Goal: Task Accomplishment & Management: Manage account settings

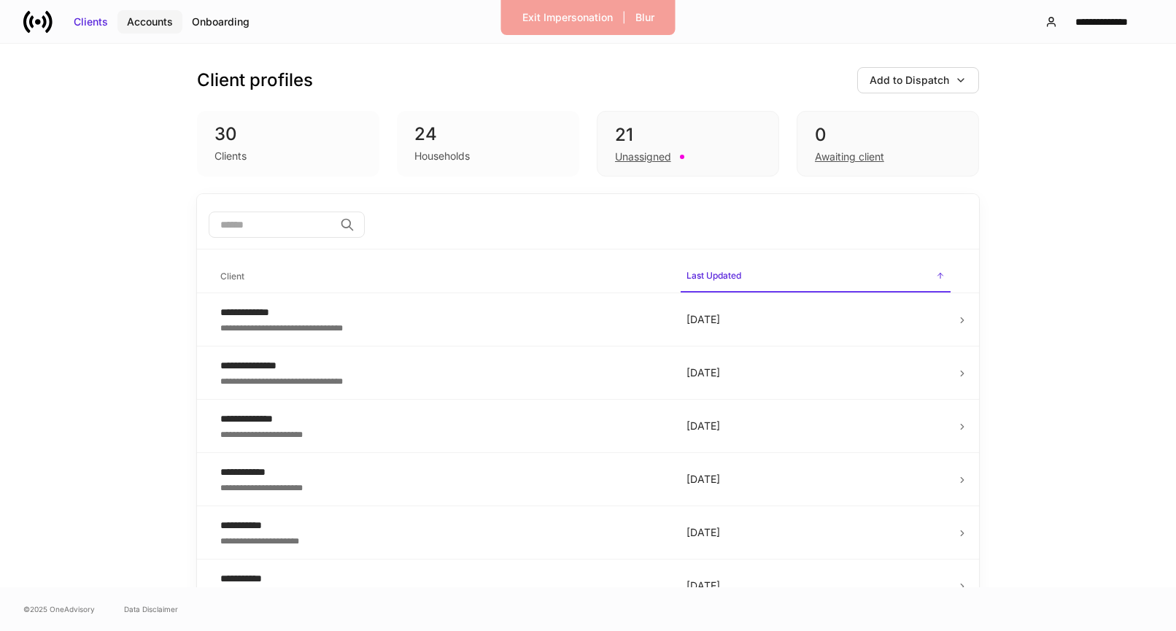
click at [165, 31] on button "Accounts" at bounding box center [149, 21] width 65 height 23
click at [157, 25] on div "Accounts" at bounding box center [150, 22] width 46 height 15
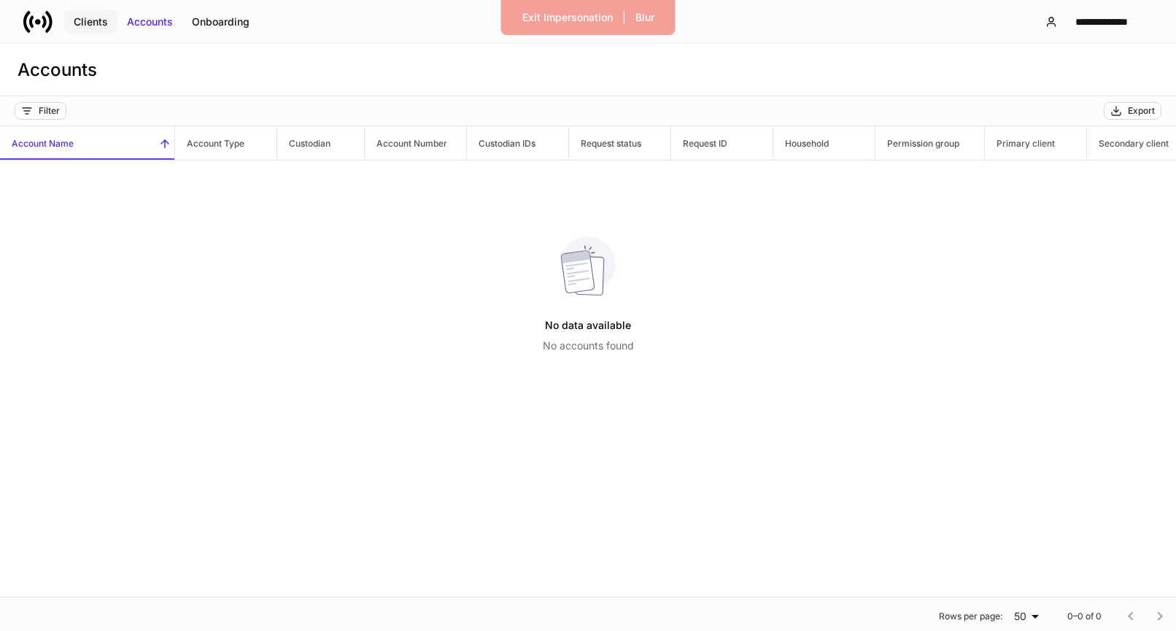
click at [96, 15] on div "Clients" at bounding box center [91, 22] width 34 height 15
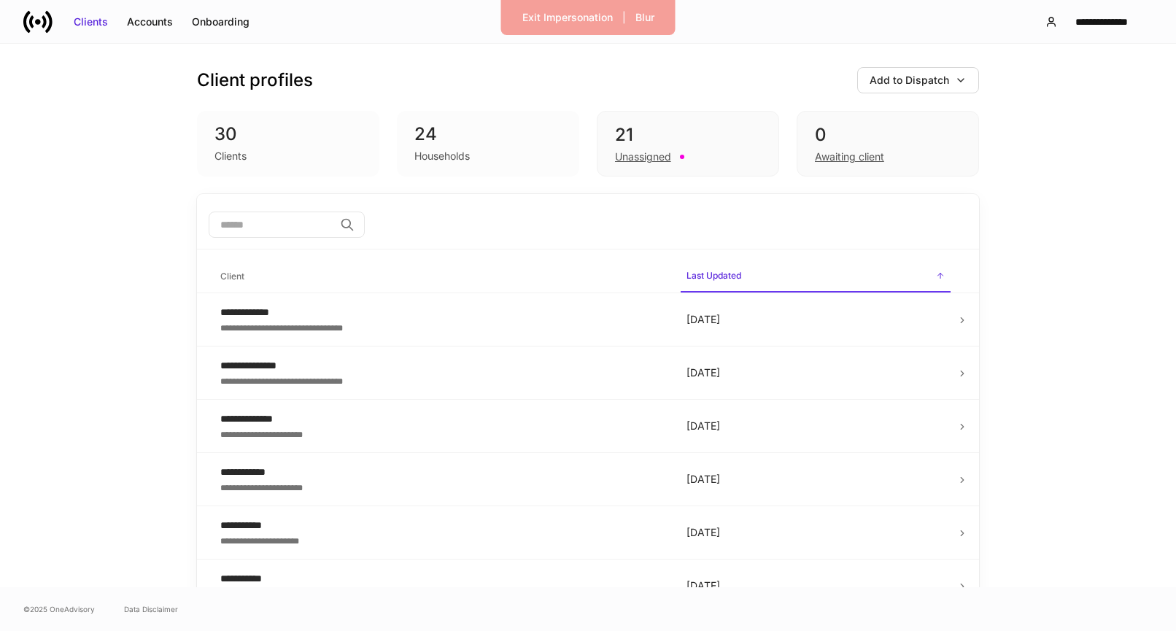
click at [235, 136] on div "30" at bounding box center [288, 134] width 147 height 23
click at [219, 25] on div "Onboarding" at bounding box center [221, 22] width 58 height 15
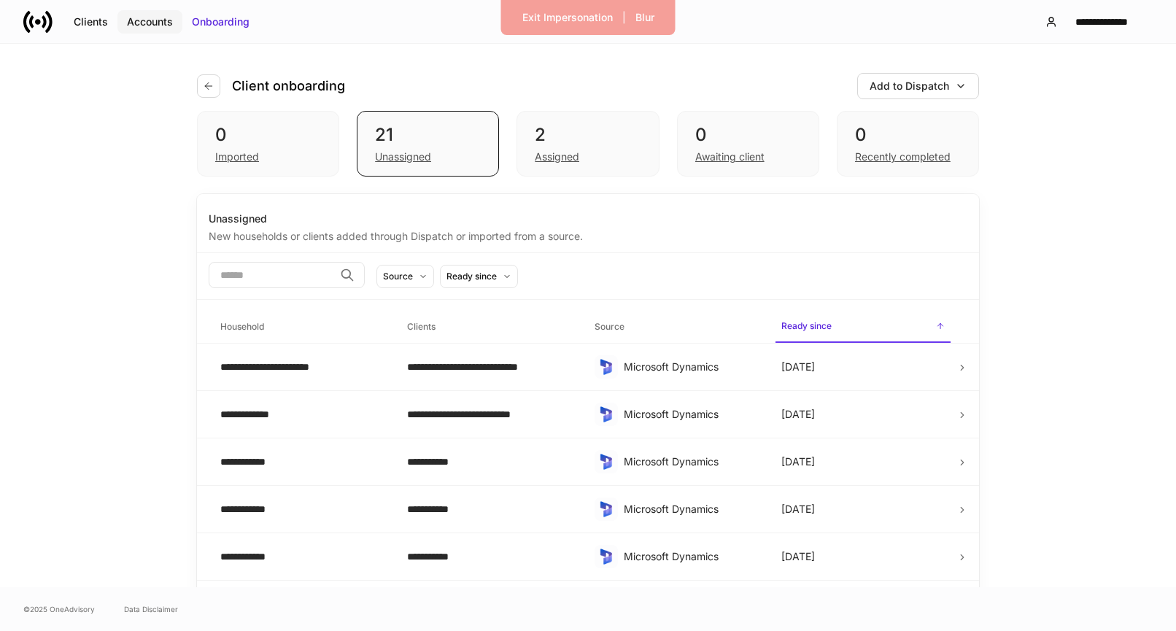
click at [144, 21] on div "Accounts" at bounding box center [150, 22] width 46 height 15
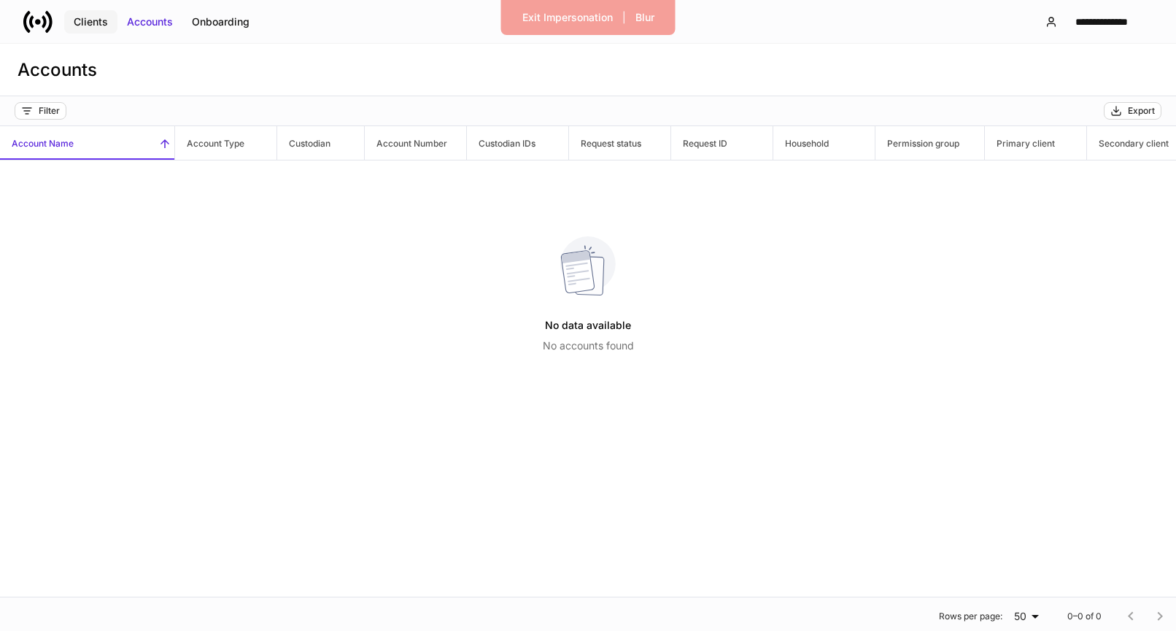
click at [82, 18] on div "Clients" at bounding box center [91, 22] width 34 height 15
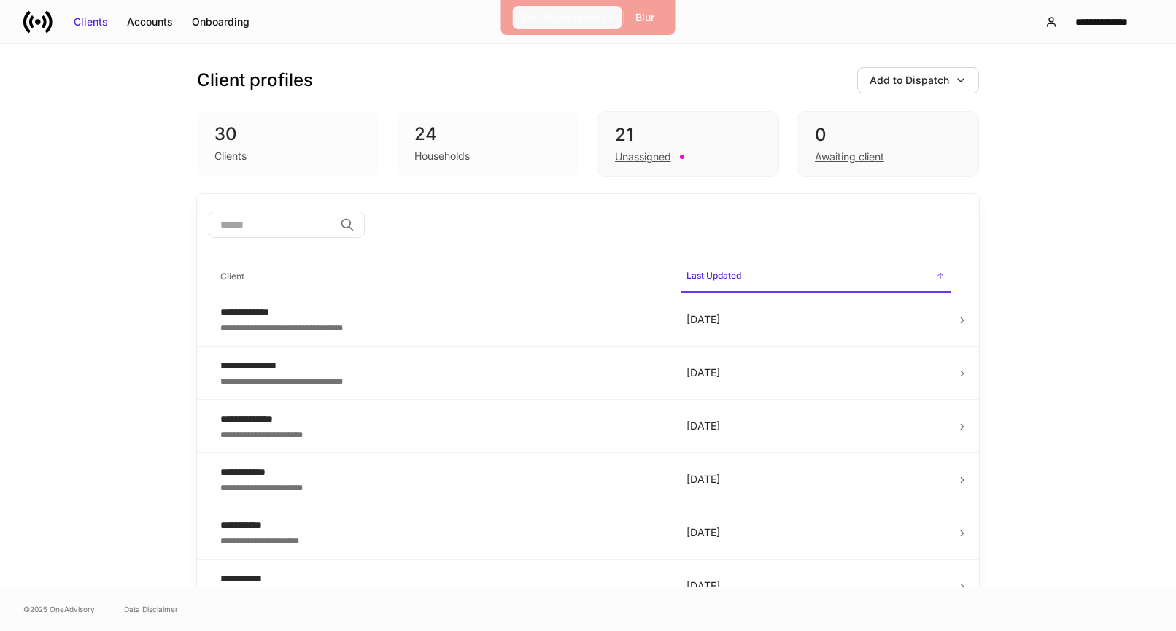
click at [569, 8] on button "Exit Impersonation" at bounding box center [567, 17] width 109 height 23
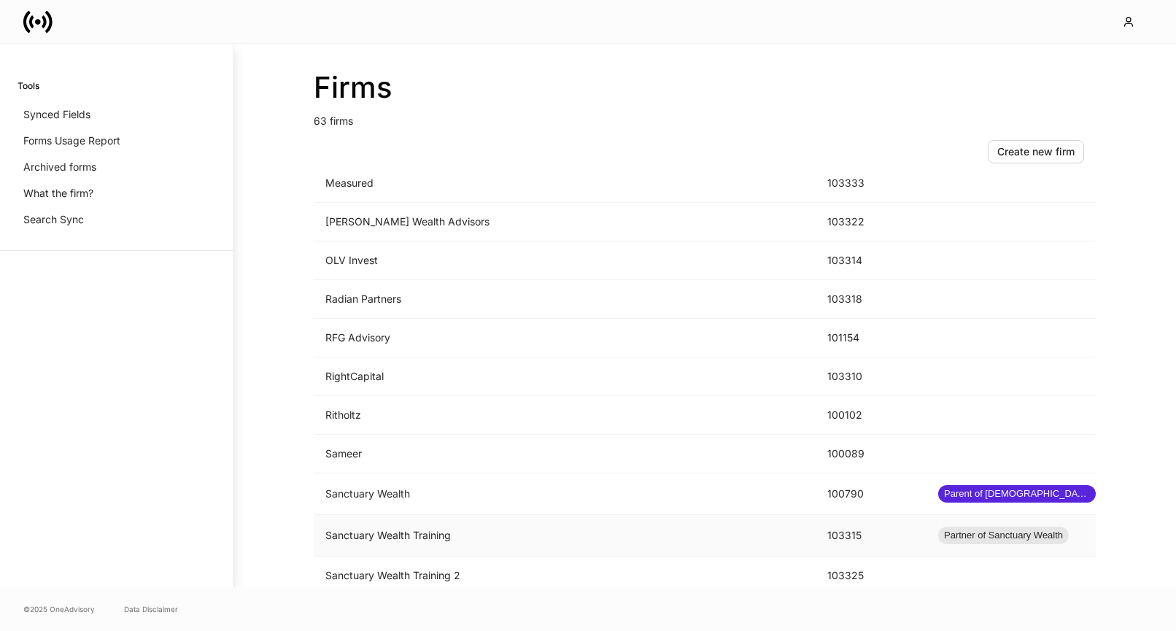
scroll to position [1752, 0]
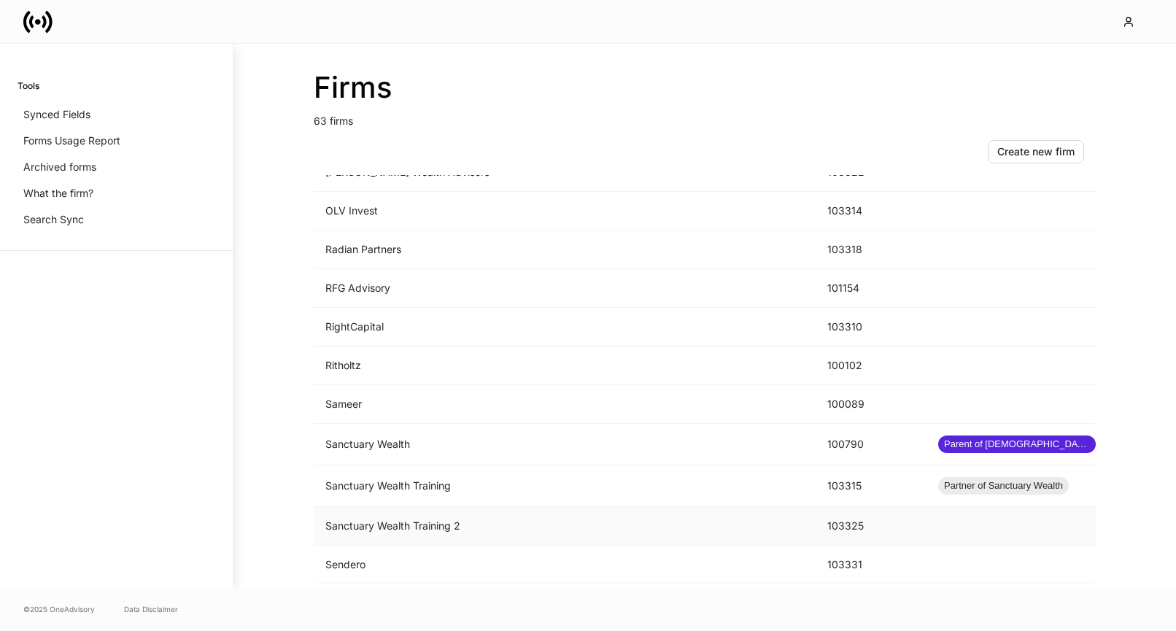
click at [574, 541] on td "Sanctuary Wealth Training 2" at bounding box center [565, 526] width 502 height 39
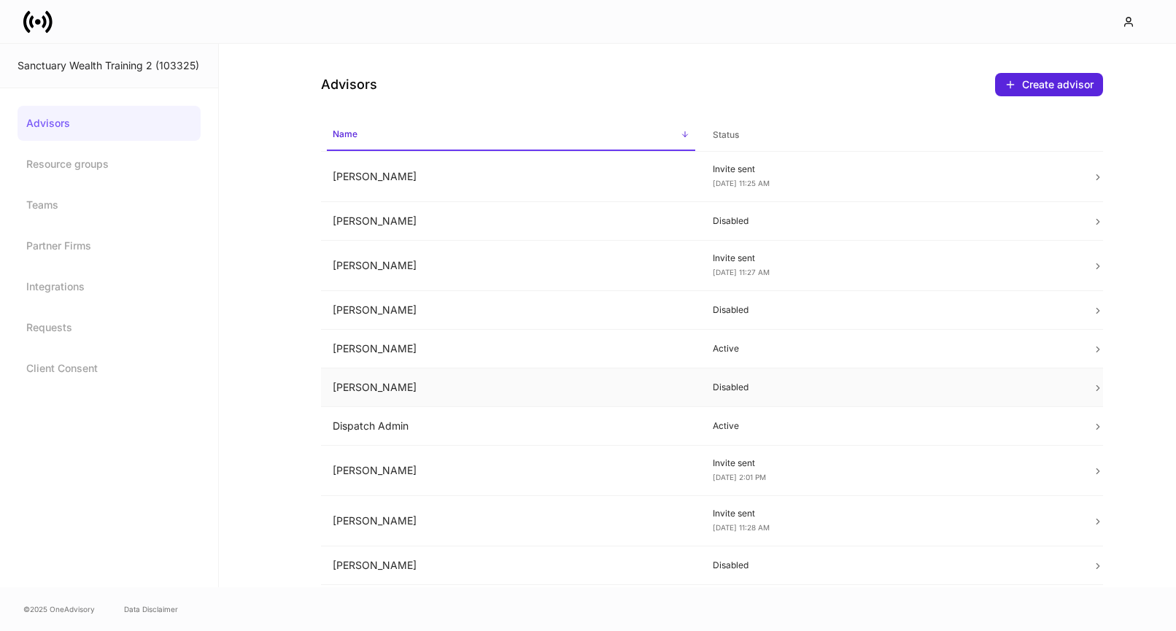
scroll to position [8, 0]
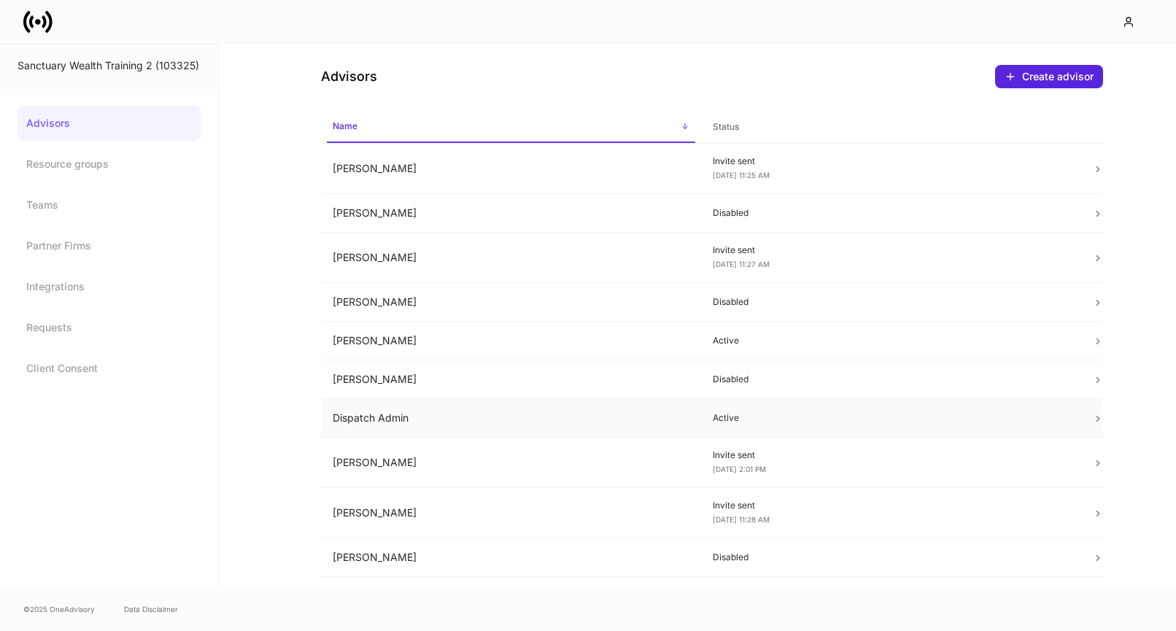
click at [633, 415] on td "Dispatch Admin" at bounding box center [511, 418] width 380 height 39
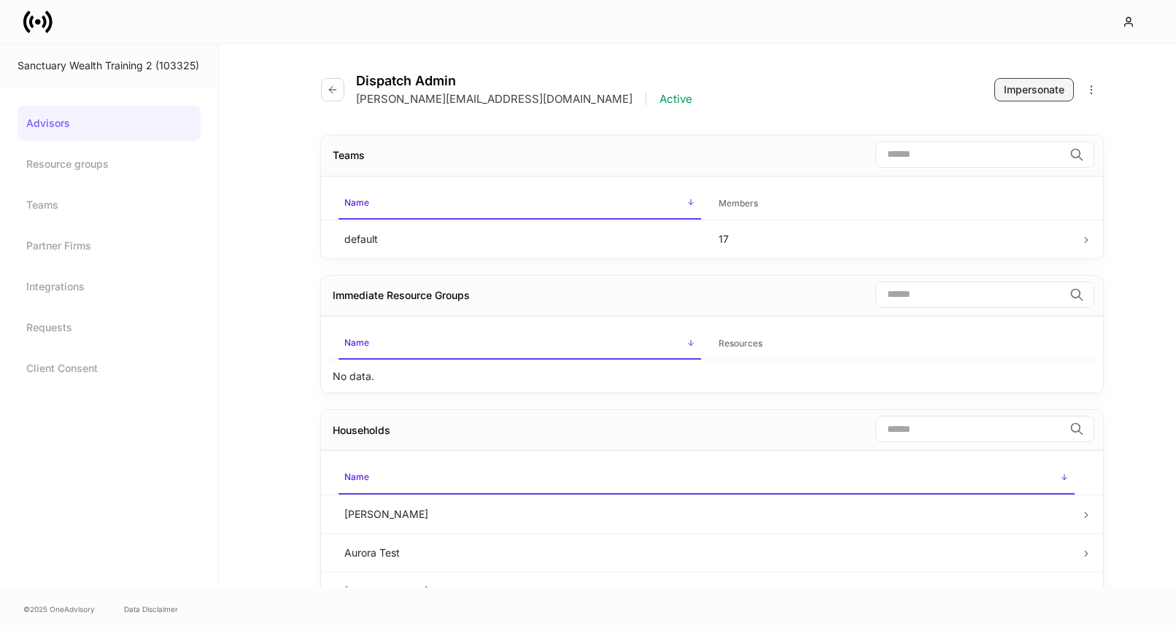
click at [1025, 93] on div "Impersonate" at bounding box center [1034, 89] width 61 height 15
